Goal: Information Seeking & Learning: Find specific fact

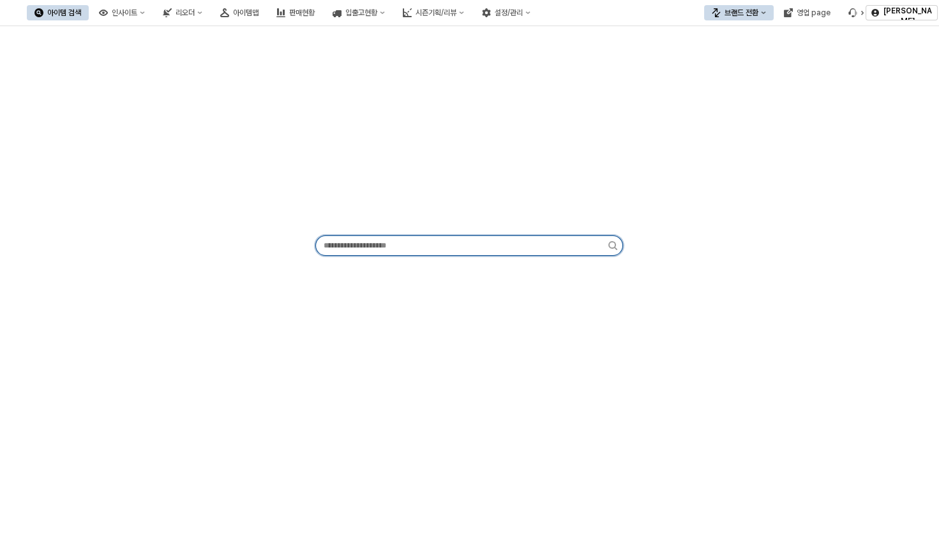
click at [461, 252] on input "App Frame" at bounding box center [462, 245] width 292 height 19
click at [459, 250] on input "App Frame" at bounding box center [462, 245] width 292 height 19
paste input "*********"
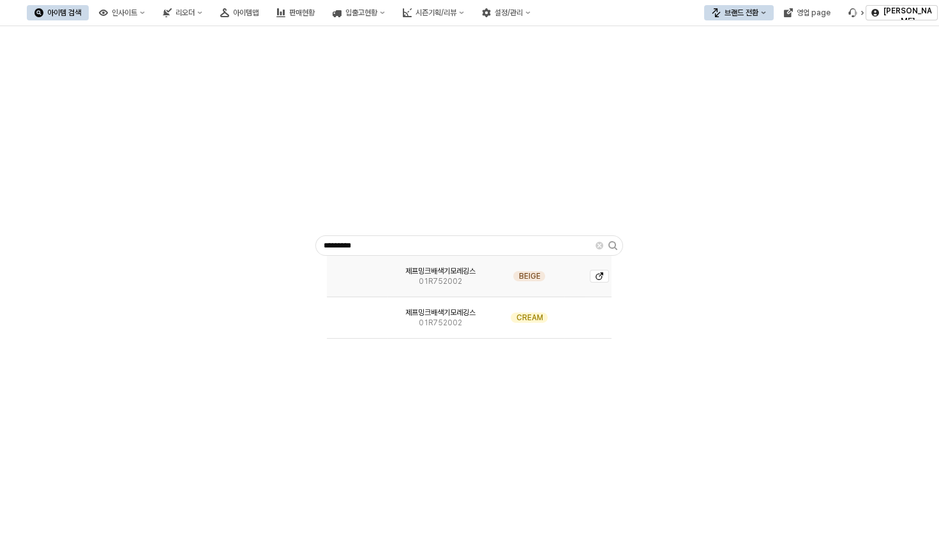
click at [436, 271] on span "제프밍크배색기모레깅스" at bounding box center [440, 271] width 70 height 10
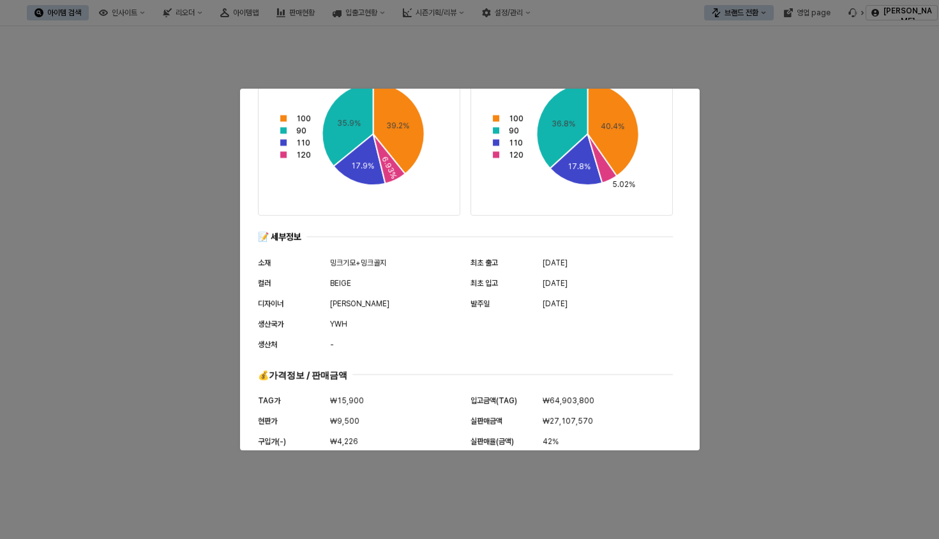
scroll to position [615, 0]
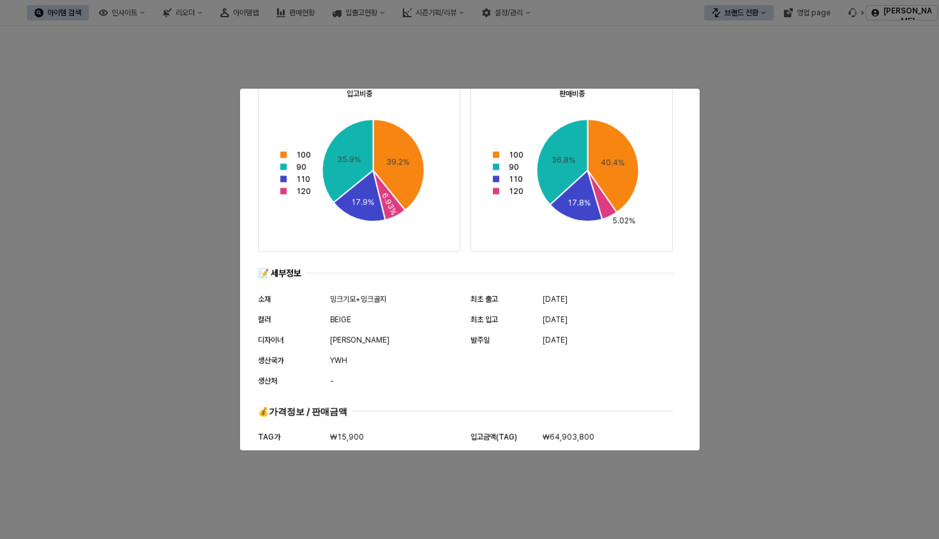
click at [701, 91] on div at bounding box center [469, 269] width 939 height 539
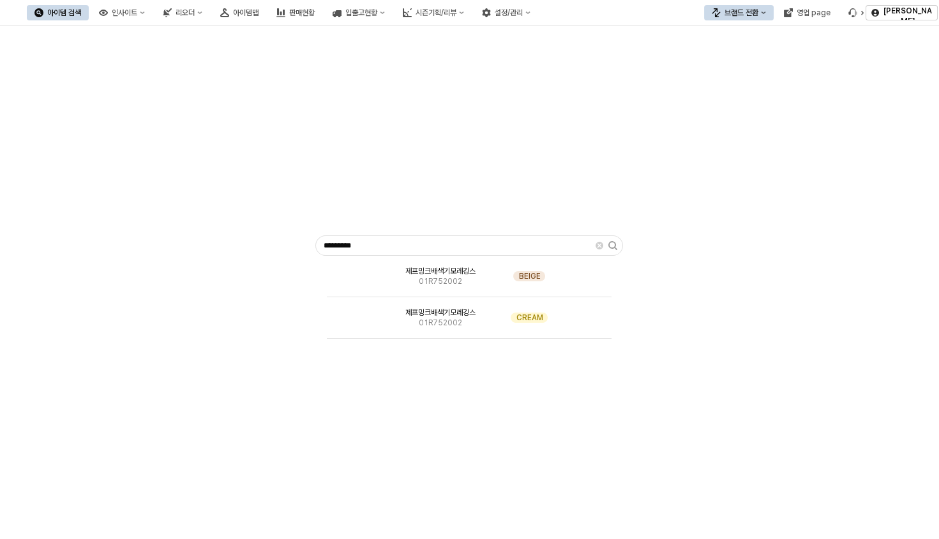
click at [741, 92] on div at bounding box center [469, 269] width 939 height 539
click at [400, 264] on div "제프밍크배색기모레깅스 01R752002" at bounding box center [441, 276] width 108 height 41
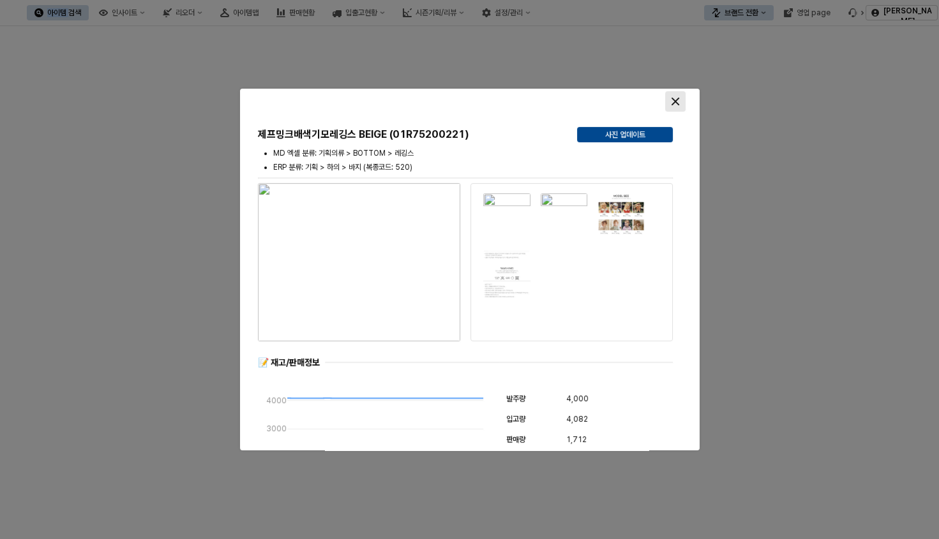
click at [670, 101] on div "Close" at bounding box center [675, 101] width 19 height 19
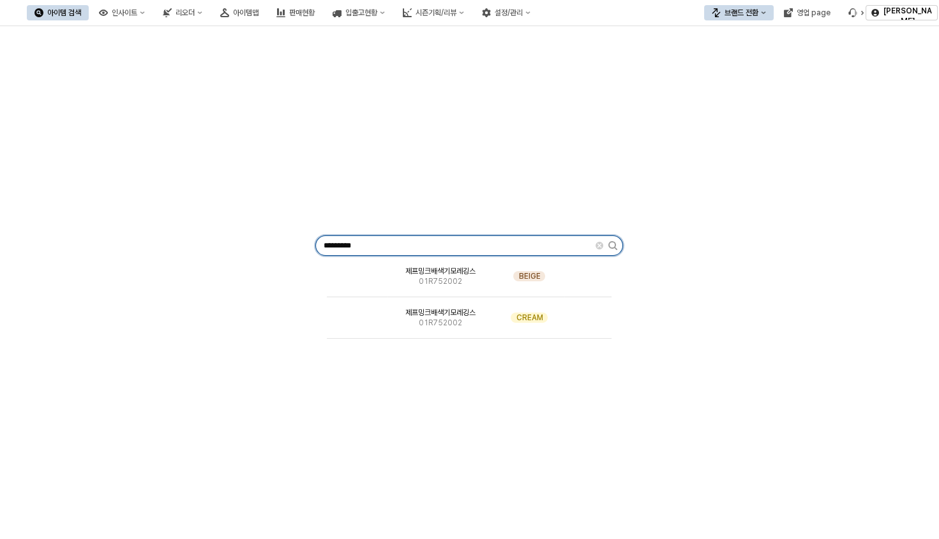
click at [348, 249] on input "*********" at bounding box center [456, 245] width 280 height 19
paste input "App Frame"
type input "*********"
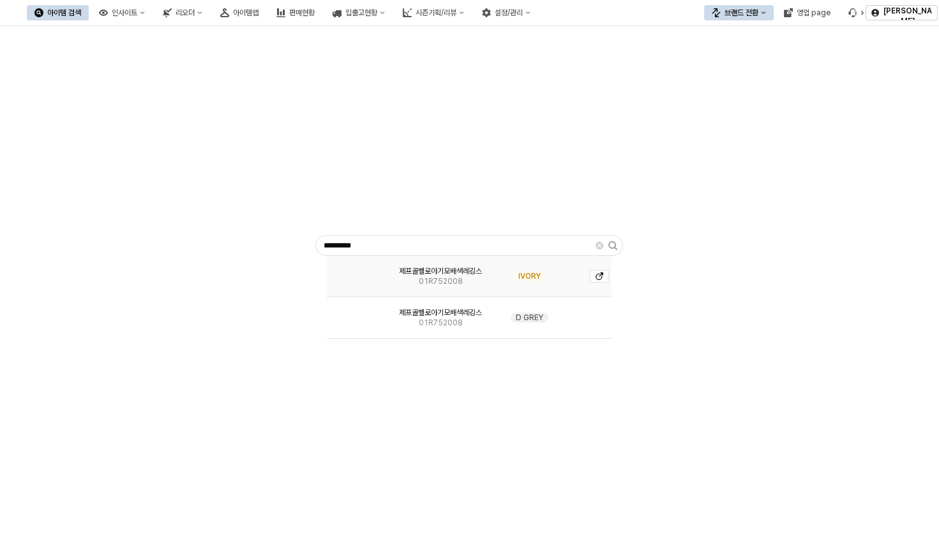
click at [357, 271] on img "App Frame" at bounding box center [357, 271] width 0 height 0
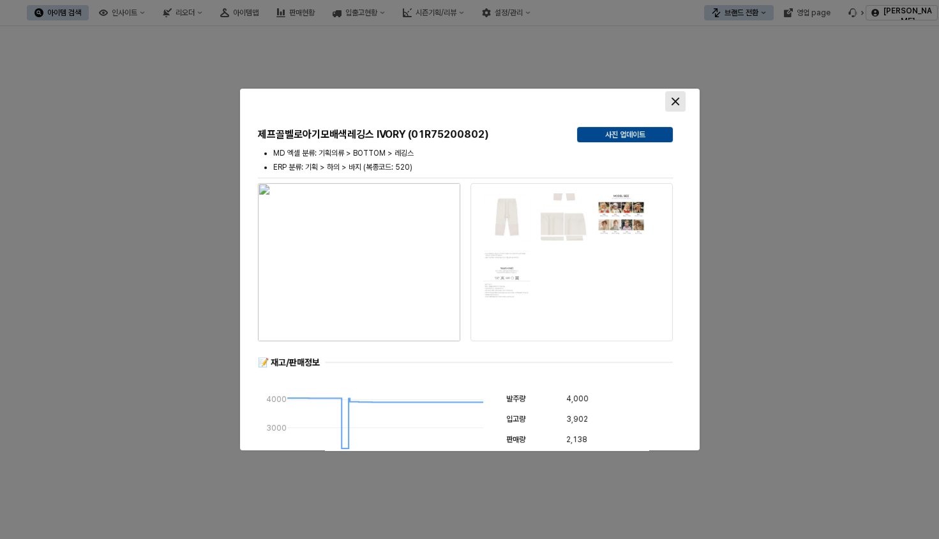
click at [683, 100] on div "Close" at bounding box center [675, 101] width 19 height 19
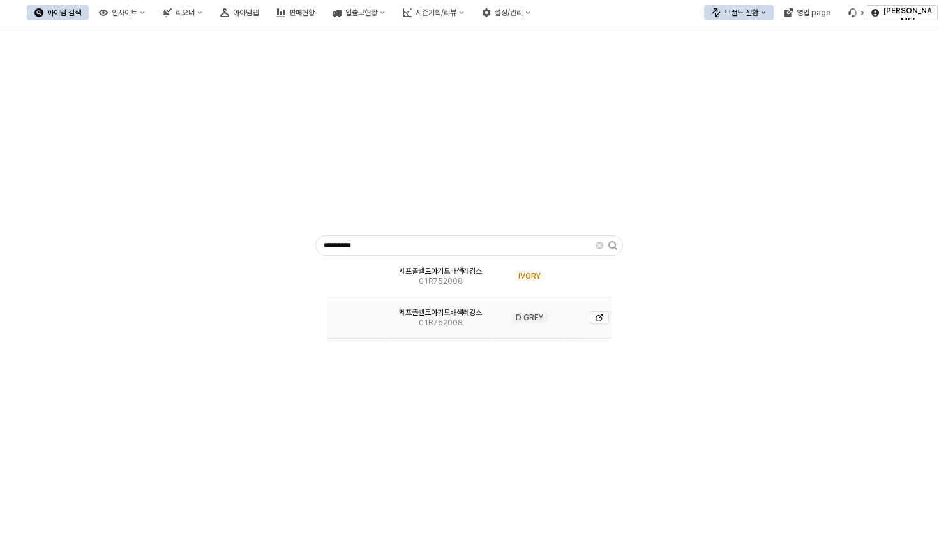
click at [545, 324] on div "D GREY" at bounding box center [530, 317] width 70 height 41
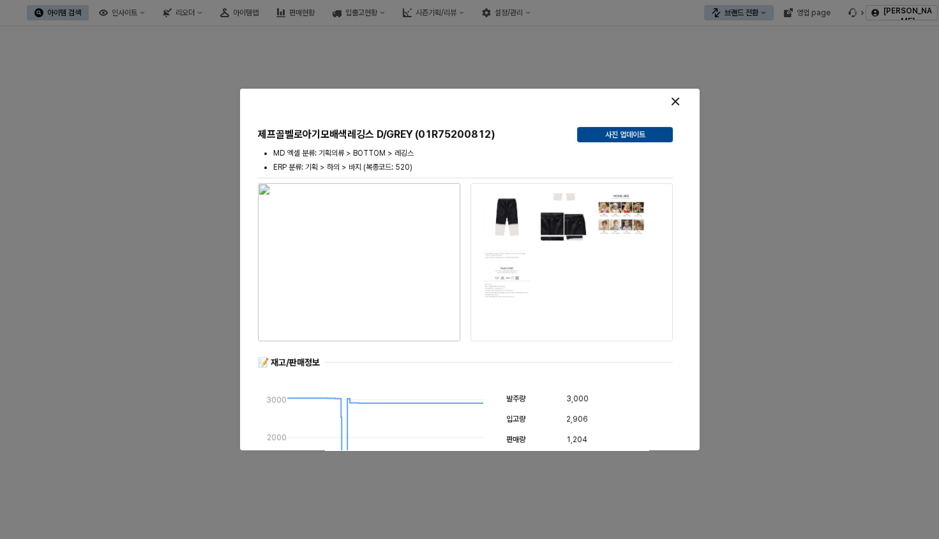
drag, startPoint x: 355, startPoint y: 222, endPoint x: 304, endPoint y: 304, distance: 96.9
click at [304, 304] on img "button" at bounding box center [359, 262] width 202 height 158
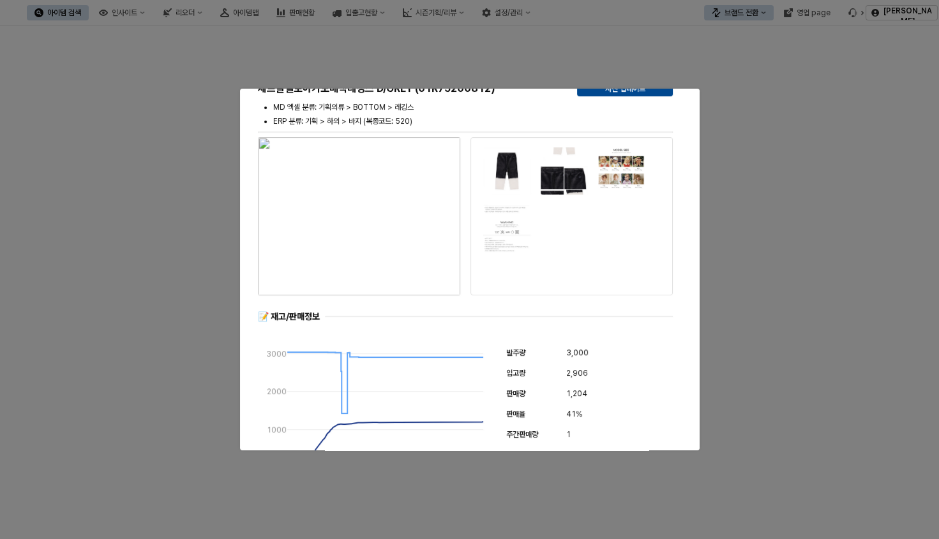
scroll to position [0, 0]
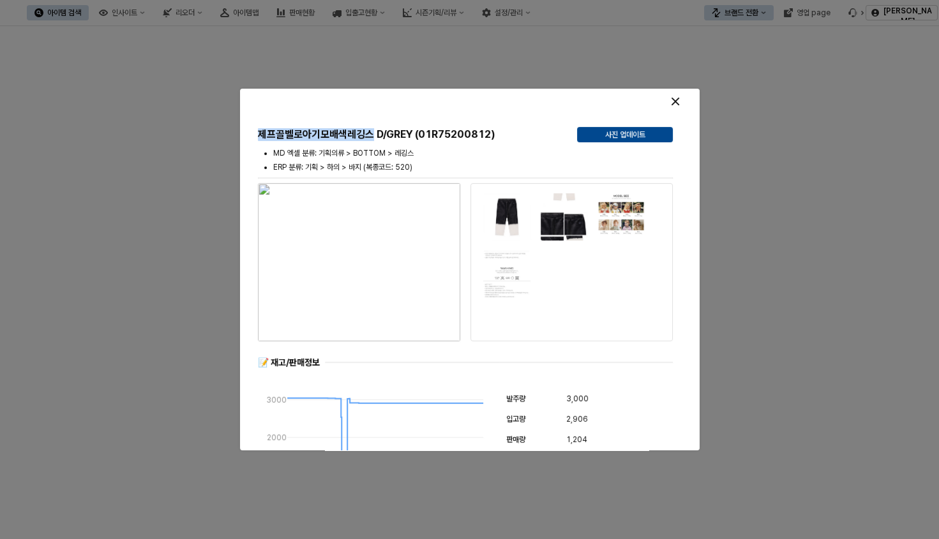
drag, startPoint x: 368, startPoint y: 135, endPoint x: 24, endPoint y: 210, distance: 352.0
click at [258, 140] on h5 "제프골벨로아기모배색레깅스 D/GREY (01R75200812)" at bounding box center [412, 134] width 309 height 13
copy h5 "제프골벨로아기모배색레깅스"
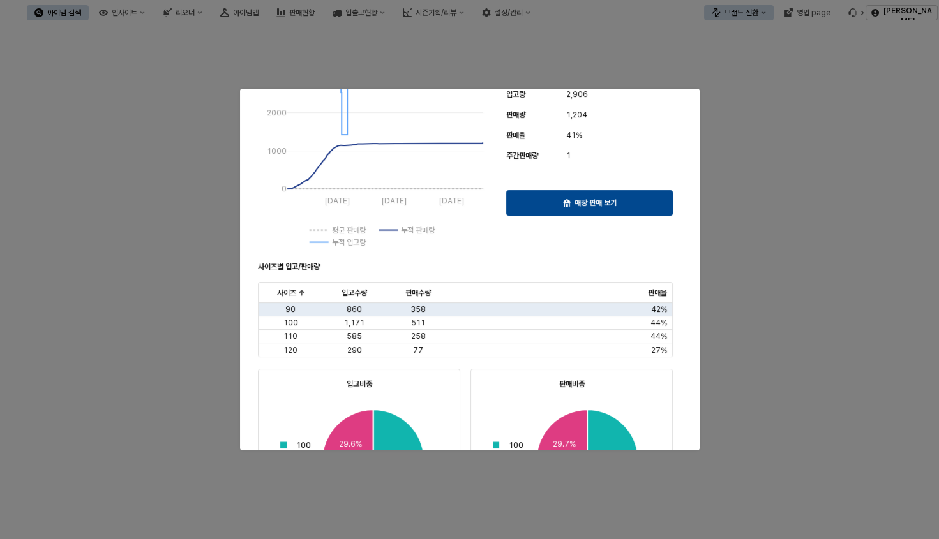
scroll to position [154, 0]
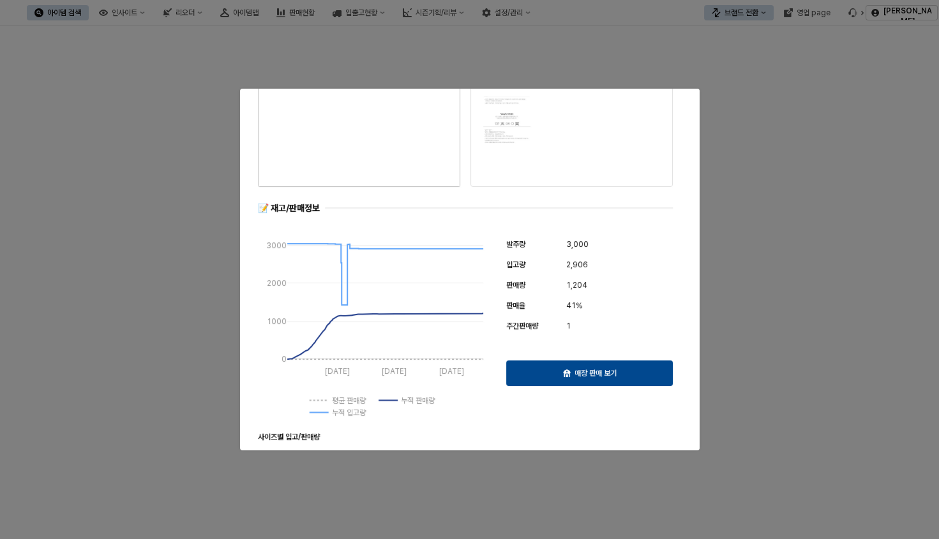
click at [705, 108] on div at bounding box center [469, 269] width 939 height 539
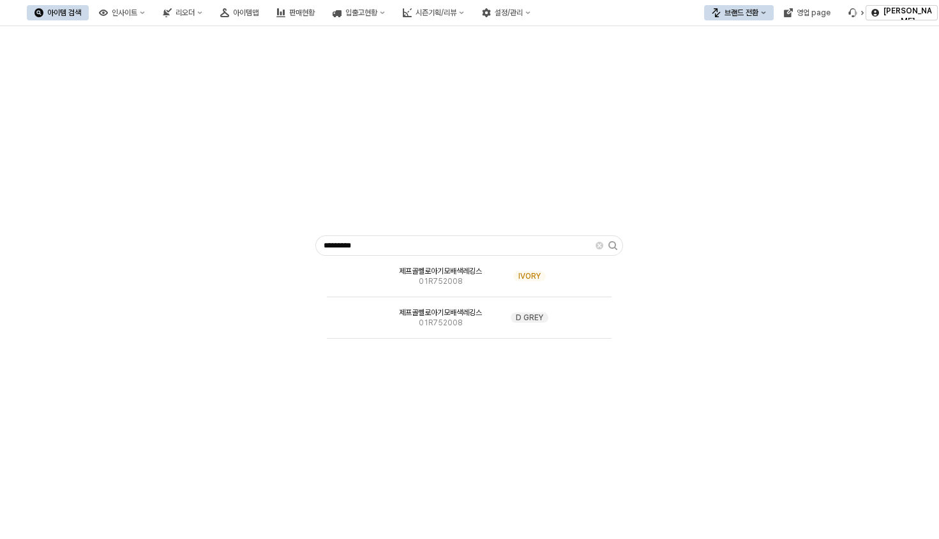
click at [761, 6] on button "브랜드 전환" at bounding box center [739, 12] width 70 height 15
click at [744, 86] on div "디즈니" at bounding box center [751, 79] width 78 height 13
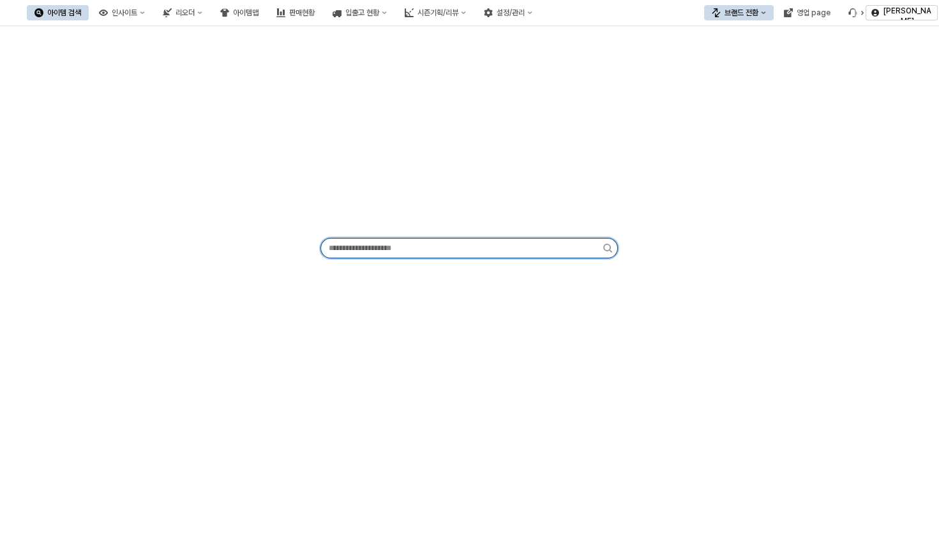
click at [466, 245] on input "App Frame" at bounding box center [462, 248] width 282 height 19
paste input "*********"
type input "*********"
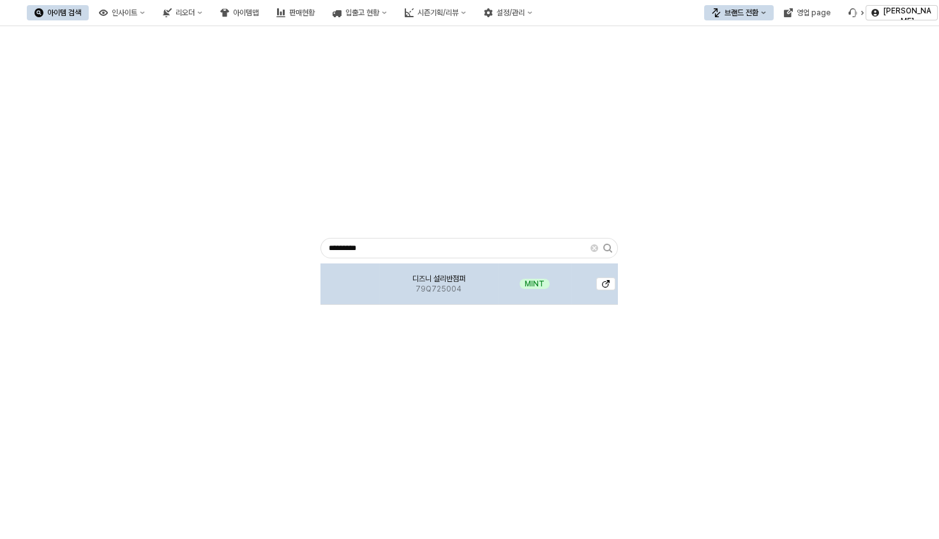
click at [444, 287] on span "79Q725004" at bounding box center [438, 289] width 46 height 10
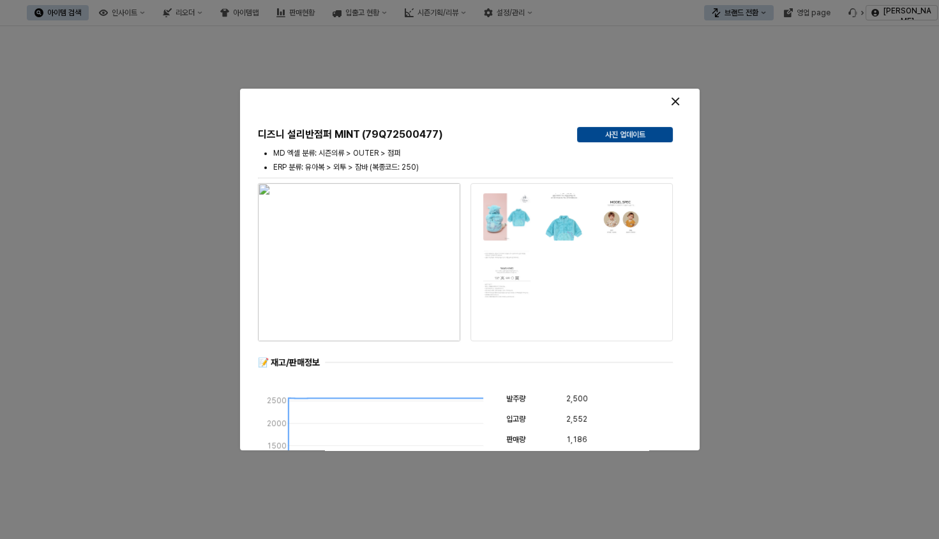
click at [453, 158] on li "MD 엑셀 분류: 시즌의류 > OUTER > 점퍼" at bounding box center [472, 152] width 399 height 11
drag, startPoint x: 364, startPoint y: 130, endPoint x: 424, endPoint y: 140, distance: 60.7
click at [424, 140] on h5 "디즈니 설리반점퍼 MINT (79Q72500477)" at bounding box center [412, 134] width 309 height 13
copy h5 "79Q725004"
drag, startPoint x: 257, startPoint y: 134, endPoint x: 325, endPoint y: 135, distance: 68.3
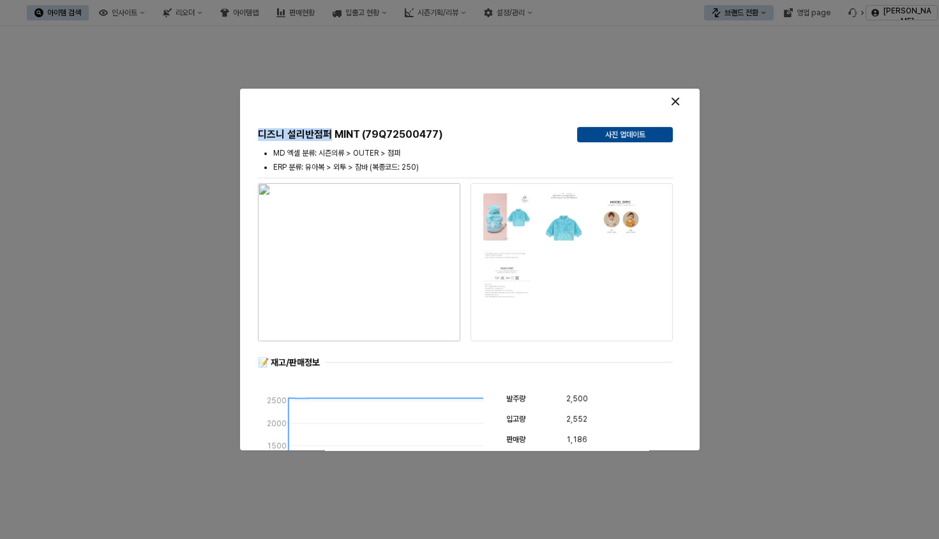
click at [325, 135] on h5 "디즈니 설리반점퍼 MINT (79Q72500477)" at bounding box center [412, 134] width 309 height 13
copy h5 "디즈니 설리반점퍼"
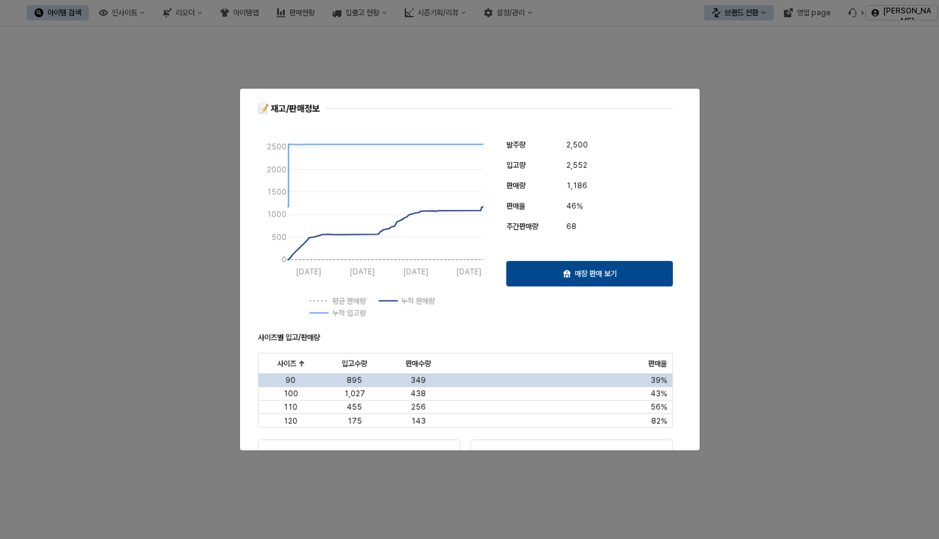
scroll to position [228, 0]
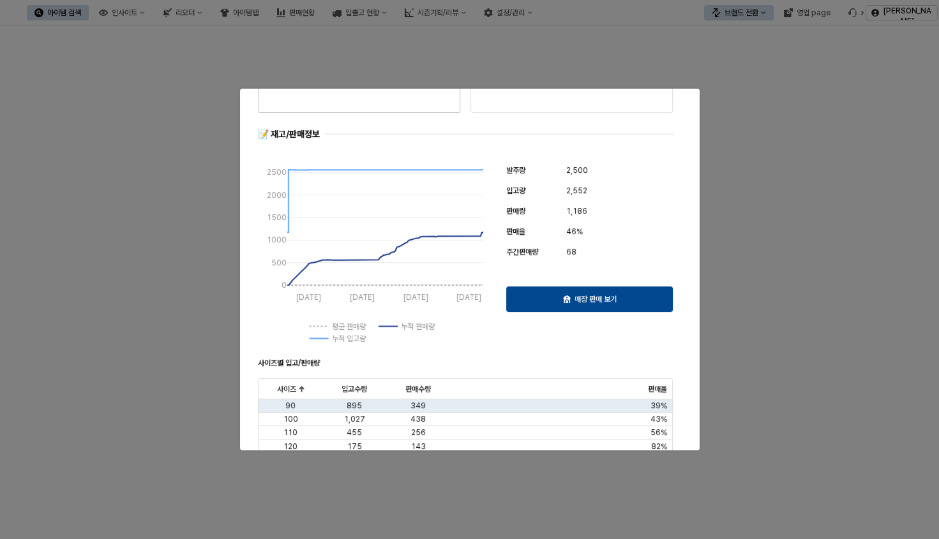
click at [660, 77] on div at bounding box center [469, 269] width 939 height 539
